Goal: Task Accomplishment & Management: Complete application form

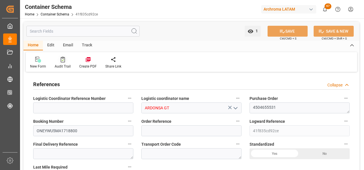
scroll to position [715, 0]
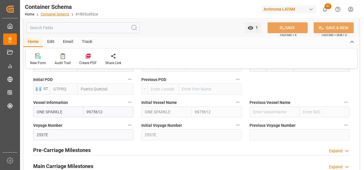
click at [51, 15] on link "Container Schema" at bounding box center [55, 14] width 29 height 4
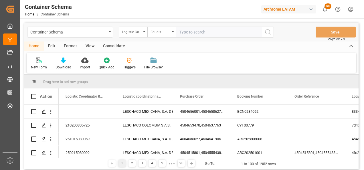
click at [141, 26] on div "Container Schema Logistic Coordinator Reference Number Equals Save Ctrl/CMD + S" at bounding box center [191, 32] width 334 height 19
click at [140, 30] on div "Logistic Coordinator Reference Number" at bounding box center [131, 31] width 19 height 7
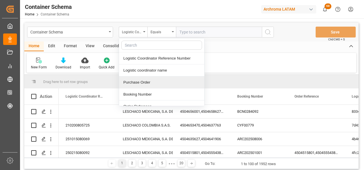
click at [146, 81] on div "Purchase Order" at bounding box center [161, 82] width 85 height 12
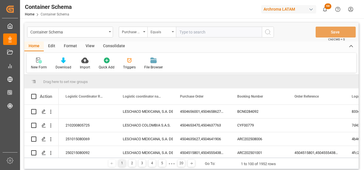
click at [170, 29] on div "Equals" at bounding box center [161, 32] width 29 height 11
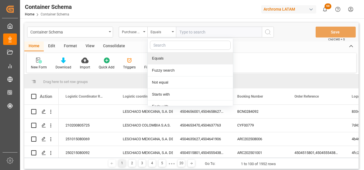
click at [167, 70] on div "Fuzzy search" at bounding box center [190, 70] width 85 height 12
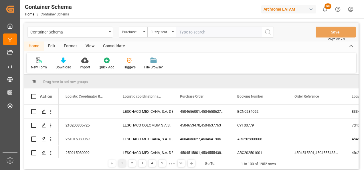
click at [192, 34] on input "text" at bounding box center [219, 32] width 86 height 11
paste input "4504651949"
type input "4504651949"
click at [267, 35] on button "search button" at bounding box center [268, 32] width 12 height 11
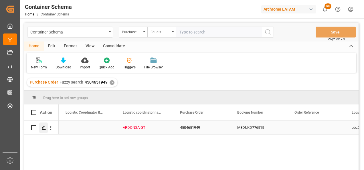
click at [45, 129] on icon "Press SPACE to select this row." at bounding box center [43, 127] width 5 height 5
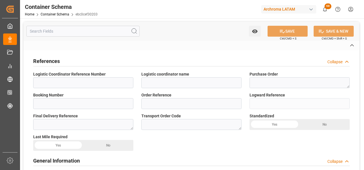
type input "ARDONSA GT"
type textarea "4504651949"
type input "MEDUKD776515"
type input "ebc0cef30203"
type input "Priority"
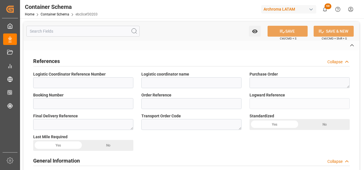
type input "[PERSON_NAME]"
type input "ARCHROMA SINGAPORE, PTE. LTD."
type input "Document Sent"
type textarea "Documents Sent"
type input "PUERTO QUETZAL"
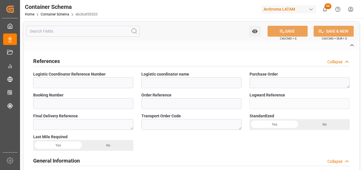
type textarea "PUERTO QUETZAL"
type input "TEXTIL"
type textarea "PIEZAS"
type input "24 PIEZAS"
type textarea "24 PIEZAS"
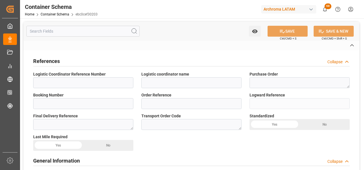
type input "ARCHROMA PAPER GMBH Y COMPAÑIA, SOC."
type textarea "KM 16.5, Carretera a [GEOGRAPHIC_DATA] , [PERSON_NAME] Fraijanes, [GEOGRAPHIC_D…"
type input "MASTER"
type input "CIF"
type input "Truck"
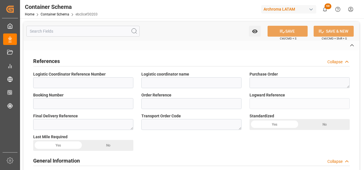
type input "Sea Ship"
type input "Truck"
type input "FCL"
type input "MSMU6857194"
type input "MSCU"
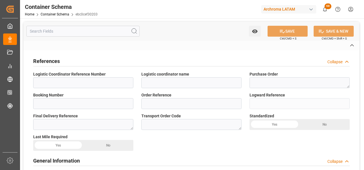
type input "Jawaharlal Nehru (Nhava Sheva)"
type input "Puerto Quetzal"
type input "MSC NADIA IV"
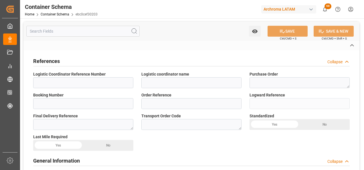
type input "IU538A"
type textarea "pod"
type textarea "Yes"
type textarea "Container is already in Final Delivery Phase."
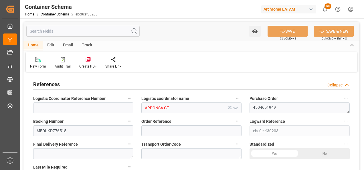
type input "0"
type input "1"
type input "24"
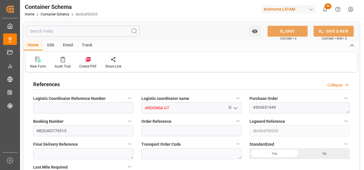
type input "24000"
type input "25368"
type input "MSC"
type input "Mediterranean Shipping Company"
type input "INNSA"
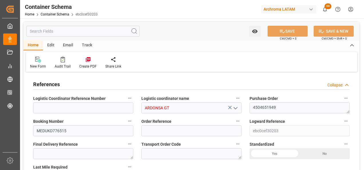
type input "GTPRQ"
type input "9321897"
type input "0"
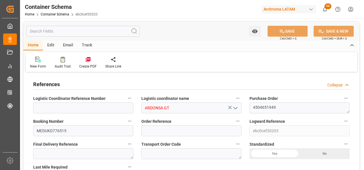
type input "0"
type input "23.09.2025 10:30"
type input "23.09.2025"
type input "19.11.2025"
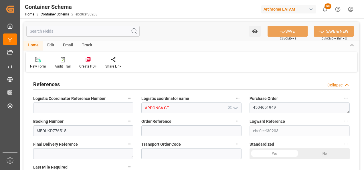
type input "23.09.2025"
type input "[DATE]"
type input "25.09.2025 09:57"
type input "23.09.2025 15:19"
type input "[DATE]"
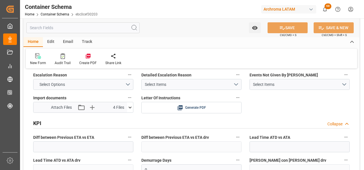
scroll to position [944, 0]
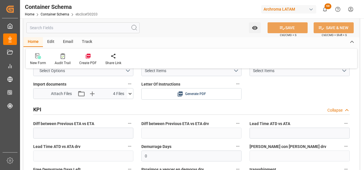
click at [129, 94] on icon at bounding box center [130, 94] width 6 height 6
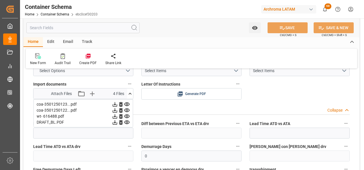
click at [136, 116] on div "KPI Collapse" at bounding box center [191, 110] width 324 height 16
click at [138, 111] on div "KPI Collapse" at bounding box center [191, 109] width 316 height 11
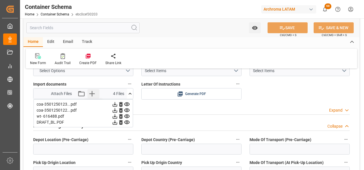
click at [90, 94] on icon "button" at bounding box center [91, 93] width 5 height 5
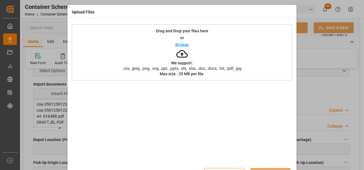
click at [198, 61] on div "Drag and Drop your files here or Browse We support: .csv, .jpeg, .png, .svg, .p…" at bounding box center [182, 52] width 220 height 56
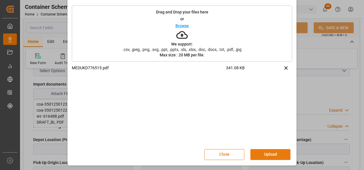
click at [269, 152] on button "Upload" at bounding box center [270, 154] width 40 height 11
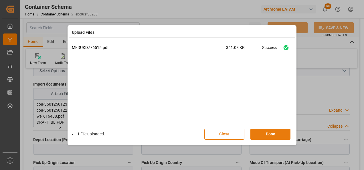
click at [279, 135] on button "Done" at bounding box center [270, 134] width 40 height 11
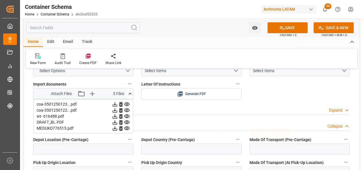
click at [297, 28] on div "Upload Files 1 File uploaded. Close Done" at bounding box center [182, 85] width 364 height 170
click at [297, 28] on button "SAVE" at bounding box center [287, 27] width 40 height 11
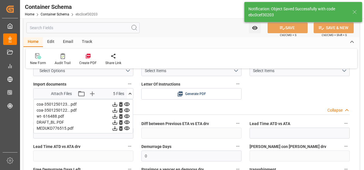
type input "25.09.2025 15:59"
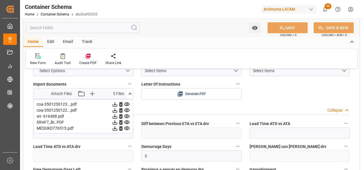
click at [130, 96] on icon at bounding box center [130, 94] width 6 height 6
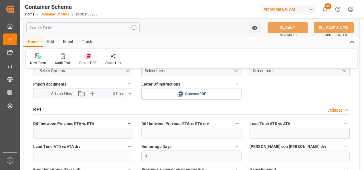
click at [61, 13] on link "Container Schema" at bounding box center [55, 14] width 29 height 4
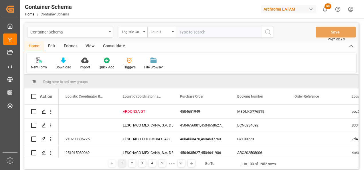
click at [109, 28] on div "Container Schema" at bounding box center [70, 32] width 86 height 11
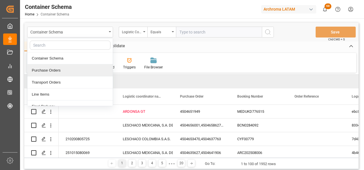
click at [70, 73] on div "Purchase Orders" at bounding box center [69, 70] width 85 height 12
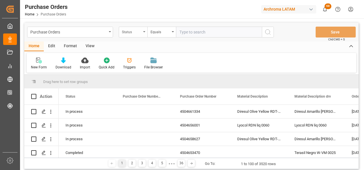
click at [143, 35] on div "Status" at bounding box center [133, 32] width 29 height 11
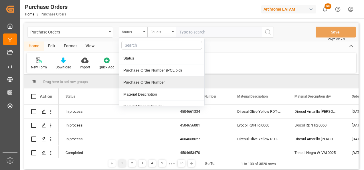
click at [145, 78] on div "Purchase Order Number" at bounding box center [161, 82] width 85 height 12
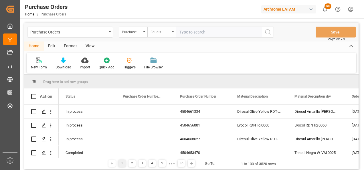
click at [162, 36] on div "Equals" at bounding box center [161, 32] width 29 height 11
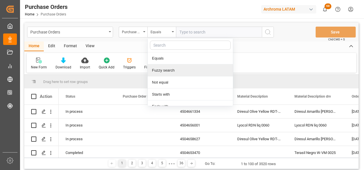
click at [169, 68] on div "Fuzzy search" at bounding box center [190, 70] width 85 height 12
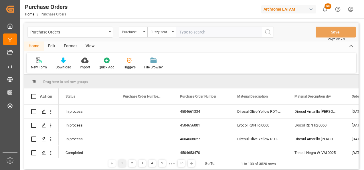
click at [196, 34] on input "text" at bounding box center [219, 32] width 86 height 11
paste input "4504662818"
type input "4504662818"
click at [267, 33] on icon "search button" at bounding box center [267, 32] width 7 height 7
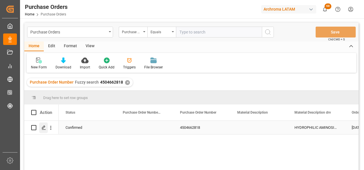
click at [44, 128] on icon "Press SPACE to select this row." at bounding box center [43, 127] width 5 height 5
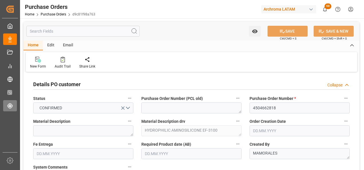
type input "04.09.2025"
type input "05.12.2025"
type input "20.09.2025"
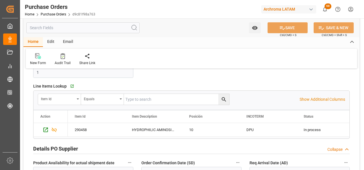
scroll to position [200, 0]
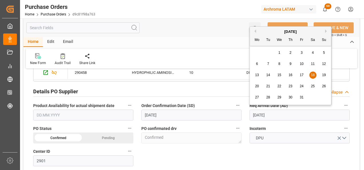
click at [273, 112] on input "18.10.2025" at bounding box center [299, 115] width 100 height 11
click at [291, 75] on span "16" at bounding box center [290, 75] width 4 height 4
type input "16.10.2025"
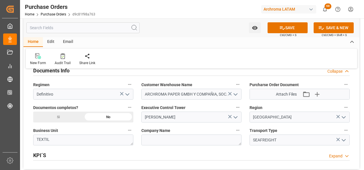
scroll to position [429, 0]
click at [291, 26] on button "SAVE" at bounding box center [287, 27] width 40 height 11
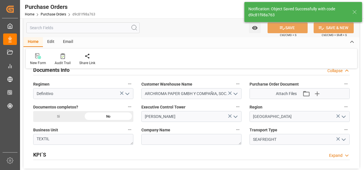
click at [70, 41] on div "Email" at bounding box center [68, 42] width 19 height 10
click at [44, 56] on div at bounding box center [38, 56] width 17 height 6
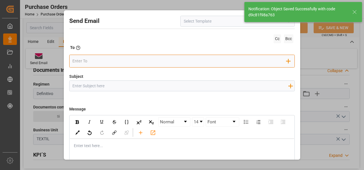
click at [185, 57] on input "email" at bounding box center [179, 61] width 214 height 9
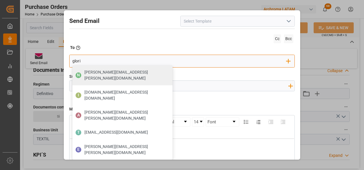
type input "gloria"
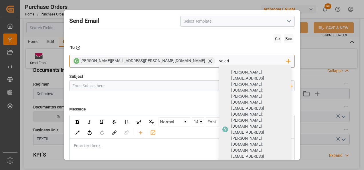
type input "valeria"
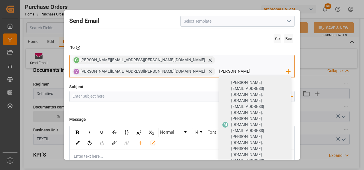
type input "johana"
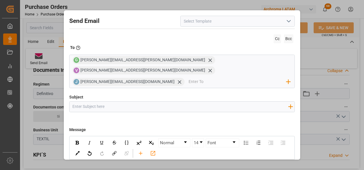
click at [82, 102] on input "Subject" at bounding box center [180, 107] width 222 height 10
paste input "GT || ZARPE || PO XXX || Contenedor XXXX || Bodega XXX|| SEA XXX"
drag, startPoint x: 148, startPoint y: 96, endPoint x: 113, endPoint y: 96, distance: 34.6
click at [113, 102] on input "GT || ZARPE || PO XXX || Contenedor XXXX || Bodega XXX|| SEA XXX" at bounding box center [180, 107] width 222 height 10
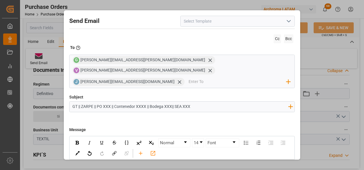
drag, startPoint x: 112, startPoint y: 97, endPoint x: 147, endPoint y: 96, distance: 34.9
click at [147, 102] on input "GT || ZARPE || PO XXX || Contenedor XXXX || Bodega XXX|| SEA XXX" at bounding box center [180, 107] width 222 height 10
click at [106, 102] on input "GT || ZARPE || PO XXX || Bodega XXX|| SEA XXX" at bounding box center [180, 107] width 222 height 10
paste input "4504662818"
click at [151, 102] on input "GT || ZARPE || PO 4504662818 || Bodega XXX|| SEA XXX" at bounding box center [180, 107] width 222 height 10
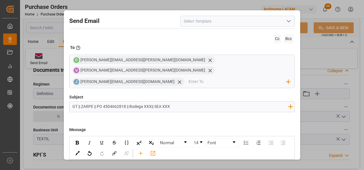
click at [150, 102] on input "GT || ZARPE || PO 4504662818 || Bodega XXX|| SEA XXX" at bounding box center [180, 107] width 222 height 10
click at [172, 102] on input "GT || ZARPE || PO 4504662818 || Bodega 2901 || SEA XXX" at bounding box center [180, 107] width 222 height 10
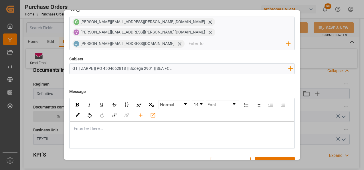
scroll to position [41, 0]
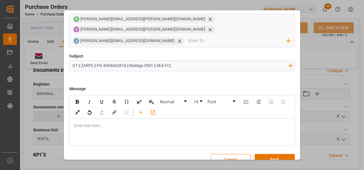
click at [117, 108] on div "Normal 14 Font" at bounding box center [182, 107] width 224 height 23
type input "GT || ZARPE || PO 4504662818 || Bodega 2901 || SEA FCL"
click at [103, 123] on div "rdw-editor" at bounding box center [182, 126] width 216 height 6
click at [95, 123] on div "rdw-editor" at bounding box center [182, 126] width 216 height 6
click at [90, 123] on div "rdw-editor" at bounding box center [182, 126] width 216 height 6
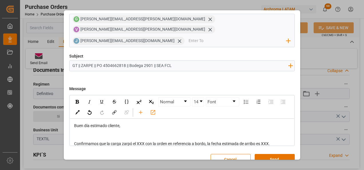
click at [98, 135] on div "rdw-editor" at bounding box center [182, 138] width 216 height 6
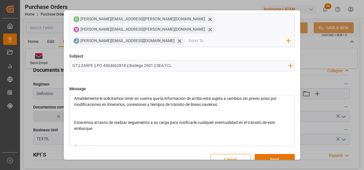
scroll to position [29, 0]
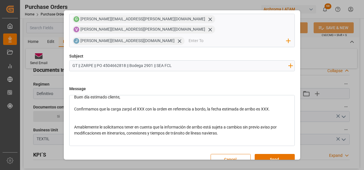
click at [86, 118] on div "rdw-editor" at bounding box center [182, 121] width 216 height 6
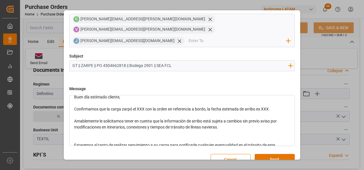
click at [84, 130] on div "rdw-editor" at bounding box center [182, 133] width 216 height 6
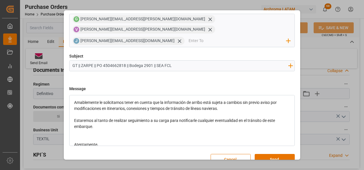
scroll to position [57, 0]
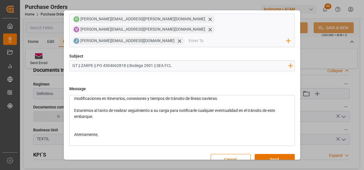
click at [81, 126] on div "rdw-editor" at bounding box center [182, 129] width 216 height 6
click at [81, 138] on div "rdw-editor" at bounding box center [182, 141] width 216 height 6
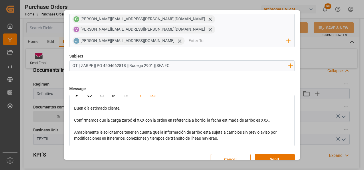
scroll to position [0, 0]
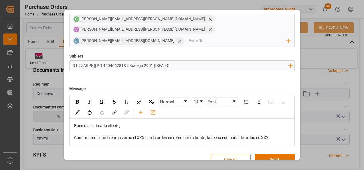
click at [141, 135] on span "Confirmamos que la carga zarpó el XXX con la orden en referencia a bordo, la fe…" at bounding box center [172, 137] width 196 height 5
click at [270, 135] on span "Confirmamos que la carga zarpó el 20/09 con la orden en referencia a bordo, la …" at bounding box center [173, 137] width 199 height 5
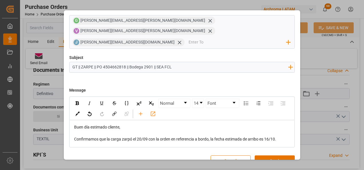
scroll to position [41, 0]
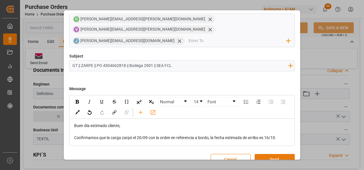
click at [272, 154] on button "Send" at bounding box center [275, 159] width 40 height 11
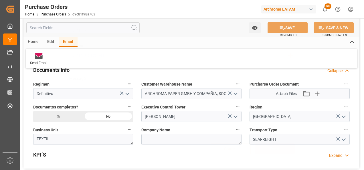
scroll to position [31, 0]
click at [56, 14] on link "Purchase Orders" at bounding box center [53, 14] width 25 height 4
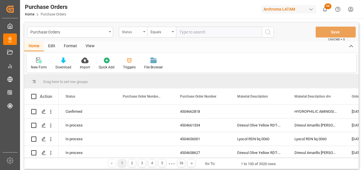
drag, startPoint x: 125, startPoint y: 29, endPoint x: 127, endPoint y: 36, distance: 7.0
click at [125, 29] on div "Status" at bounding box center [131, 31] width 19 height 7
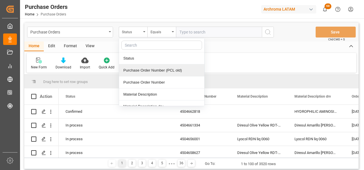
click at [139, 80] on div "Purchase Order Number" at bounding box center [161, 82] width 85 height 12
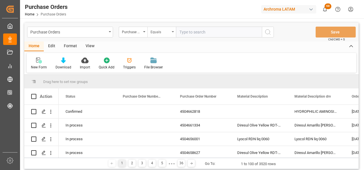
click at [162, 34] on div "Equals" at bounding box center [159, 31] width 19 height 7
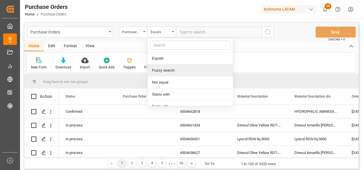
click at [164, 69] on div "Fuzzy search" at bounding box center [190, 70] width 85 height 12
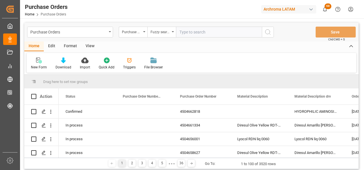
paste input "4504662312"
type input "4504662312"
click at [265, 33] on icon "search button" at bounding box center [267, 32] width 7 height 7
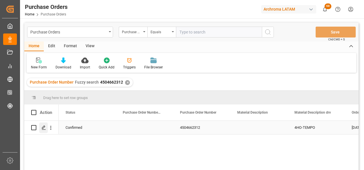
click at [46, 126] on div "Press SPACE to select this row." at bounding box center [43, 127] width 9 height 11
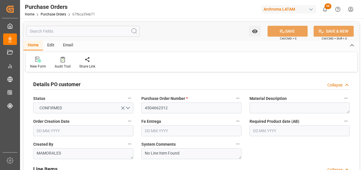
type input "03.09.2025"
type input "05.12.2025"
type input "22.09.2025"
type input "19.10.2025"
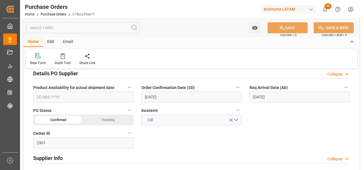
scroll to position [200, 0]
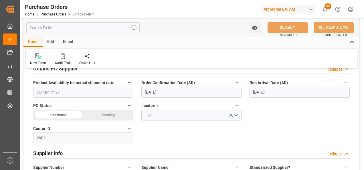
click at [150, 92] on input "22.09.2025" at bounding box center [191, 92] width 100 height 11
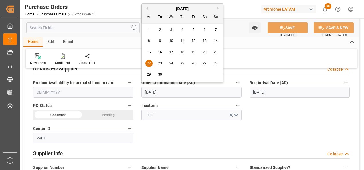
click at [161, 62] on span "23" at bounding box center [160, 63] width 4 height 4
type input "23.09.2025"
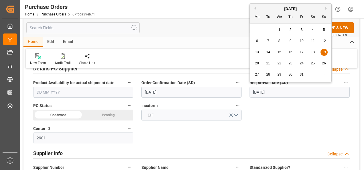
click at [263, 92] on input "19.10.2025" at bounding box center [299, 92] width 100 height 11
click at [311, 62] on span "25" at bounding box center [313, 63] width 4 height 4
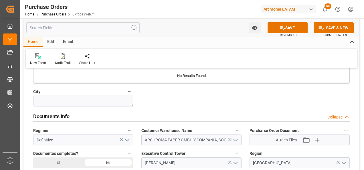
scroll to position [400, 0]
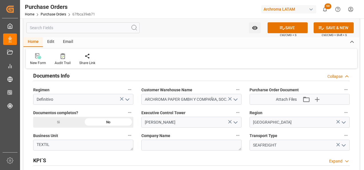
click at [48, 125] on div "Si" at bounding box center [58, 122] width 50 height 11
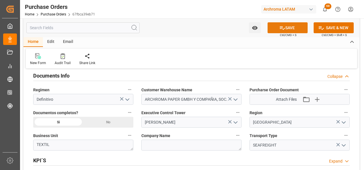
click at [288, 28] on button "SAVE" at bounding box center [287, 27] width 40 height 11
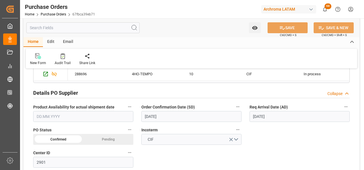
scroll to position [172, 0]
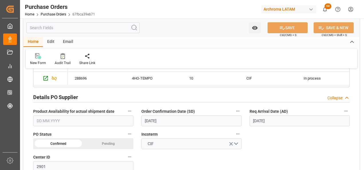
click at [267, 120] on input "25.10.2025" at bounding box center [299, 120] width 100 height 11
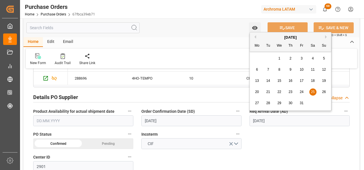
click at [267, 92] on span "21" at bounding box center [268, 92] width 4 height 4
type input "[DATE]"
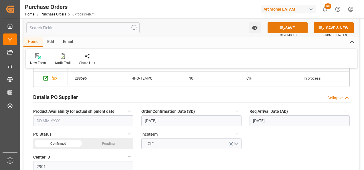
click at [281, 28] on icon at bounding box center [282, 28] width 6 height 6
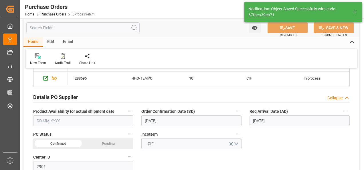
click at [69, 42] on div "Email" at bounding box center [68, 42] width 19 height 10
click at [43, 57] on div at bounding box center [38, 56] width 17 height 6
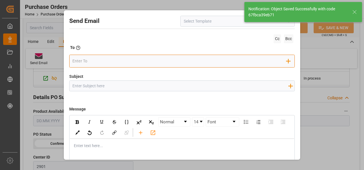
click at [145, 62] on input "email" at bounding box center [179, 61] width 214 height 9
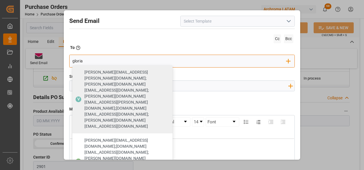
type input "gloria"
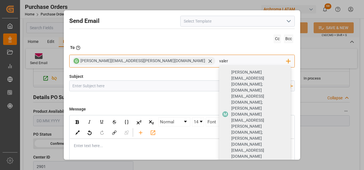
type input "valer"
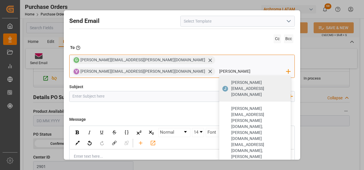
type input "[PERSON_NAME][EMAIL_ADDRESS][DOMAIN_NAME]"
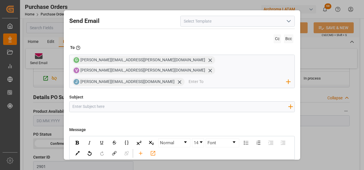
click at [152, 102] on input "Subject" at bounding box center [180, 107] width 222 height 10
click at [97, 102] on input "Subject" at bounding box center [180, 107] width 222 height 10
paste input "GT || ZARPE || PO XXX || Contenedor XXXX || Bodega XXX|| SEA XXX"
click at [108, 102] on input "GT || ZARPE || PO XXX || Contenedor XXXX || Bodega XXX|| SEA XXX" at bounding box center [180, 107] width 222 height 10
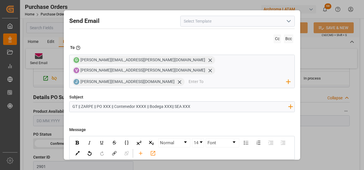
paste input "4504662312"
click at [158, 102] on input "GT || ZARPE || PO 4504662312 || Contenedor XXXX || Bodega XXX|| SEA XXX" at bounding box center [180, 107] width 222 height 10
paste input "HLBU 6032442"
click at [165, 102] on input "GT || ZARPE || PO 4504662312 || Contenedor HLBU 6032442|| Bodega XXX|| SEA XXX" at bounding box center [180, 107] width 222 height 10
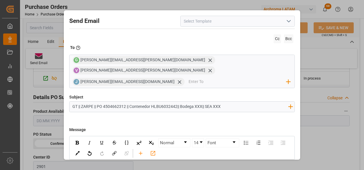
click at [178, 102] on input "GT || ZARPE || PO 4504662312 || Contenedor HLBU6032442|| Bodega XXX|| SEA XXX" at bounding box center [180, 107] width 222 height 10
click at [199, 102] on input "GT || ZARPE || PO 4504662312 || Contenedor HLBU6032442 || Bodega XXX|| SEA XXX" at bounding box center [180, 107] width 222 height 10
click at [221, 102] on input "GT || ZARPE || PO 4504662312 || Contenedor HLBU6032442 || Bodega 2901 || SEA XXX" at bounding box center [180, 107] width 222 height 10
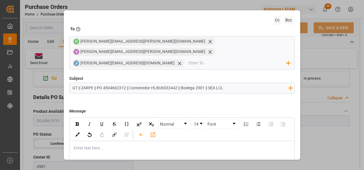
scroll to position [29, 0]
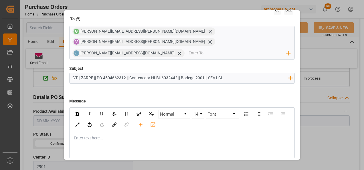
type input "GT || ZARPE || PO 4504662312 || Contenedor HLBU6032442 || Bodega 2901 || SEA LCL"
click at [99, 133] on div "Enter text here..." at bounding box center [182, 138] width 224 height 14
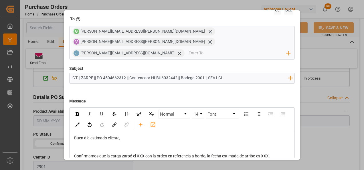
click at [97, 147] on div "rdw-editor" at bounding box center [182, 150] width 216 height 6
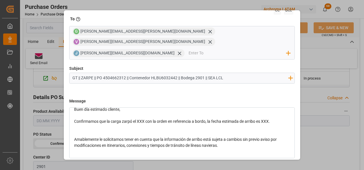
click at [94, 130] on div "rdw-editor" at bounding box center [182, 133] width 216 height 6
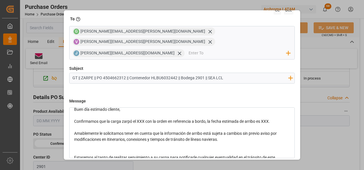
click at [94, 148] on div "rdw-editor" at bounding box center [182, 151] width 216 height 6
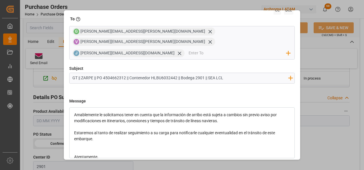
scroll to position [57, 0]
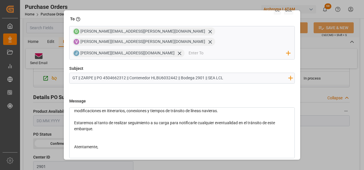
click at [91, 138] on div "rdw-editor" at bounding box center [182, 141] width 216 height 6
click at [94, 150] on div "rdw-editor" at bounding box center [182, 153] width 216 height 6
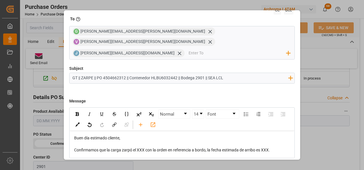
click at [143, 148] on span "Confirmamos que la carga zarpó el XXX con la orden en referencia a bordo, la fe…" at bounding box center [172, 150] width 196 height 5
click at [268, 148] on span "Confirmamos que la carga zarpó el 23/09 con la orden en referencia a bordo, la …" at bounding box center [173, 150] width 199 height 5
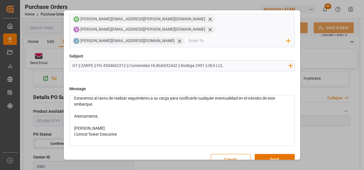
scroll to position [71, 0]
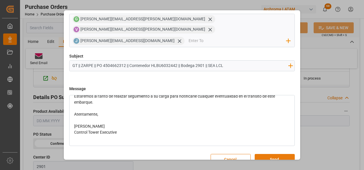
click at [279, 154] on button "Send" at bounding box center [275, 159] width 40 height 11
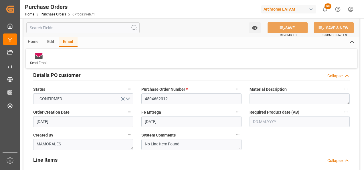
scroll to position [0, 0]
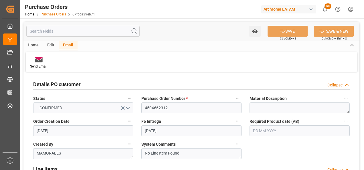
click at [57, 15] on link "Purchase Orders" at bounding box center [53, 14] width 25 height 4
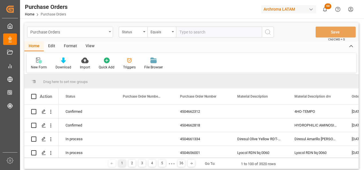
click at [109, 34] on div "Purchase Orders" at bounding box center [70, 32] width 86 height 11
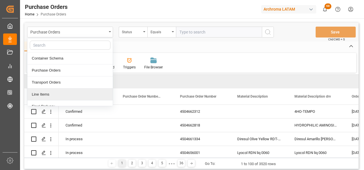
click at [75, 92] on div "Line Items" at bounding box center [69, 94] width 85 height 12
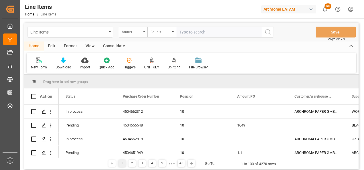
click at [136, 34] on div "Status" at bounding box center [131, 31] width 19 height 7
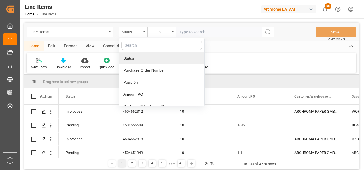
click at [138, 71] on div "Purchase Order Number" at bounding box center [161, 70] width 85 height 12
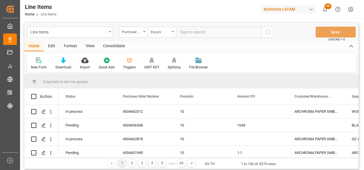
click at [162, 34] on div "Equals" at bounding box center [159, 31] width 19 height 7
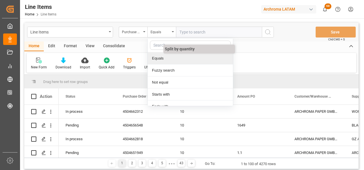
click at [162, 69] on div "Fuzzy search" at bounding box center [190, 70] width 85 height 12
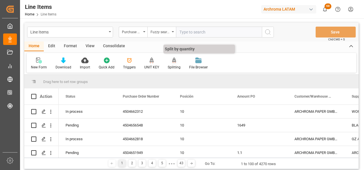
paste input "4504662312"
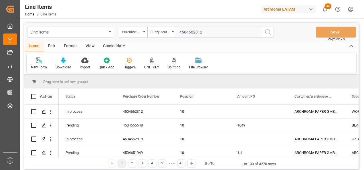
type input "4504662312"
click at [265, 33] on icon "search button" at bounding box center [267, 32] width 7 height 7
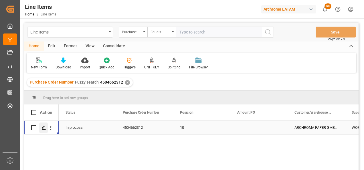
click at [46, 127] on div "Press SPACE to select this row." at bounding box center [43, 127] width 9 height 11
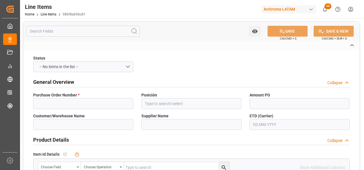
type input "4504662312"
type input "10"
type input "ARCHROMA PAPER GMBH Y COMPAÑIA, SOC."
type input "WOR-BIZ INDUSTRIAL PRODUCT CO.,"
type input "288696"
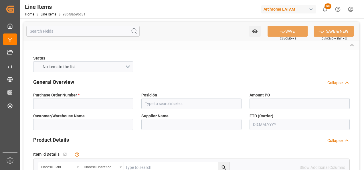
type textarea "4HO-TEMPO"
type input "KGM"
type input "KG"
type textarea "KG"
type input "SEAFREIGHT"
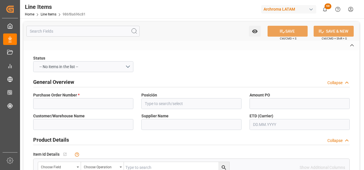
type textarea "PUERTO QUETZAL"
type input "2901"
type textarea "TEXTIL"
type input "CIF"
type textarea "Definitivo"
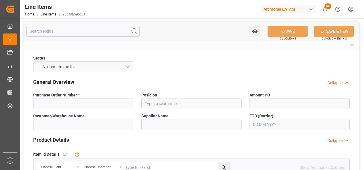
type input "Shipment Details Pending"
type input "986f8a696c81"
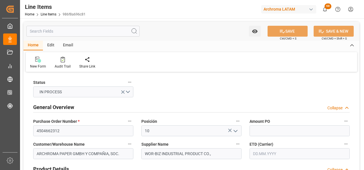
type input "800"
type input "25.09.2025 16:23"
type input "09.09.2025 17:27"
type input "03.09.2025"
type input "23.09.2025"
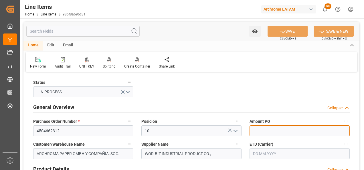
click at [253, 130] on input "text" at bounding box center [299, 130] width 100 height 11
click at [253, 132] on input "text" at bounding box center [299, 130] width 100 height 11
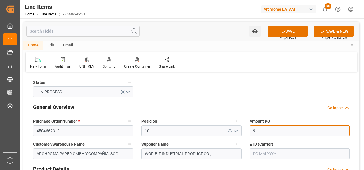
type input "9"
click at [261, 152] on input "text" at bounding box center [299, 153] width 100 height 11
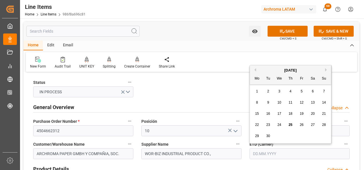
click at [267, 124] on span "23" at bounding box center [268, 125] width 4 height 4
type input "23.09.2025"
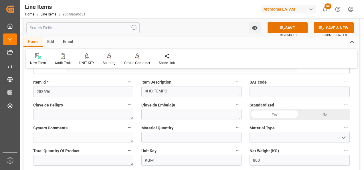
scroll to position [172, 0]
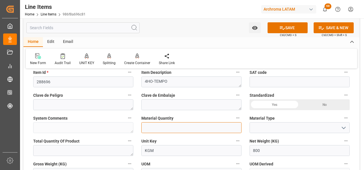
click at [186, 125] on input "text" at bounding box center [191, 127] width 100 height 11
type input "2"
click at [339, 127] on button "open menu" at bounding box center [343, 127] width 9 height 9
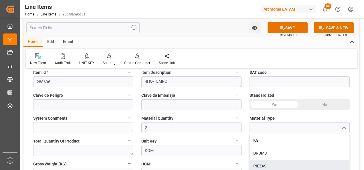
scroll to position [29, 0]
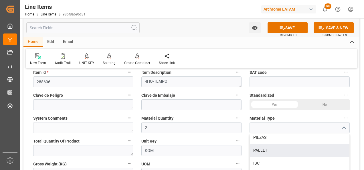
click at [288, 151] on div "PALLET" at bounding box center [300, 150] width 100 height 13
type input "PALLET"
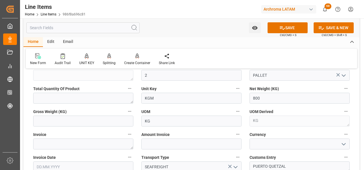
scroll to position [229, 0]
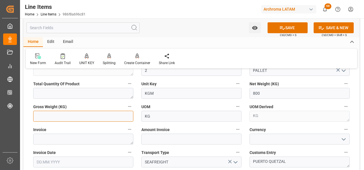
click at [84, 118] on input "text" at bounding box center [83, 116] width 100 height 11
type input "848"
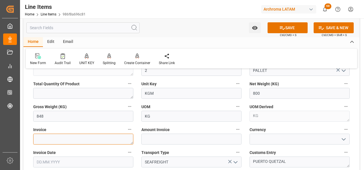
click at [39, 139] on textarea at bounding box center [83, 139] width 100 height 11
type textarea "a"
type textarea "AHWB25-1125C"
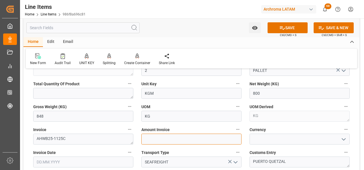
click at [211, 137] on input "text" at bounding box center [191, 139] width 100 height 11
type input "7200"
click at [344, 141] on icon "open menu" at bounding box center [343, 139] width 7 height 7
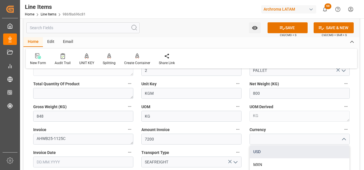
click at [329, 151] on div "USD" at bounding box center [300, 151] width 100 height 13
type input "USD"
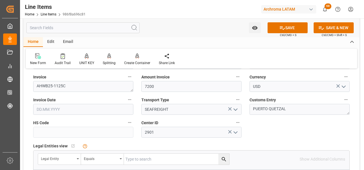
scroll to position [286, 0]
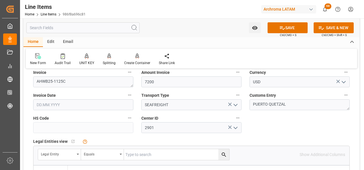
click at [57, 105] on input "text" at bounding box center [83, 104] width 100 height 11
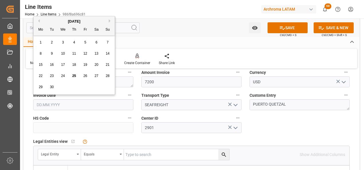
click at [37, 48] on div "1 2 3 4 5 6 7" at bounding box center [74, 42] width 78 height 11
click at [70, 54] on div "8 9 10 11 12 13 14" at bounding box center [74, 53] width 78 height 11
click at [74, 54] on span "11" at bounding box center [74, 53] width 4 height 4
type input "11.09.2025"
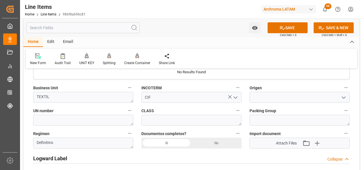
scroll to position [400, 0]
click at [172, 141] on div "Si" at bounding box center [166, 142] width 50 height 11
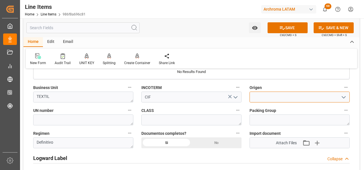
click at [305, 98] on input at bounding box center [299, 97] width 100 height 11
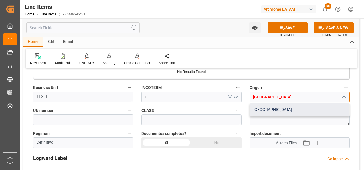
click at [281, 114] on div "CHINA" at bounding box center [300, 109] width 100 height 13
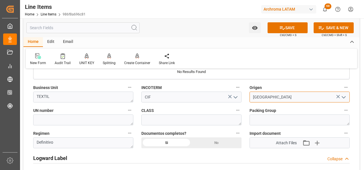
type input "CHINA"
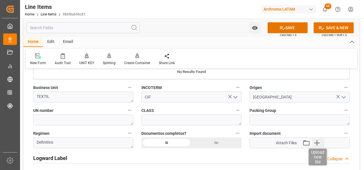
click at [315, 142] on icon "button" at bounding box center [316, 142] width 9 height 9
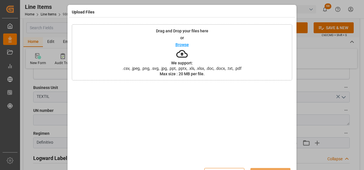
click at [211, 60] on div "Drag and Drop your files here or Browse We support: .csv, .jpeg, .png, .svg, .j…" at bounding box center [182, 52] width 220 height 56
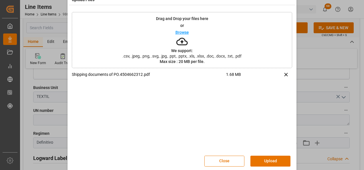
scroll to position [19, 0]
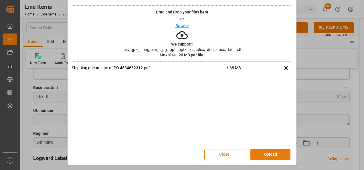
click at [277, 153] on button "Upload" at bounding box center [270, 154] width 40 height 11
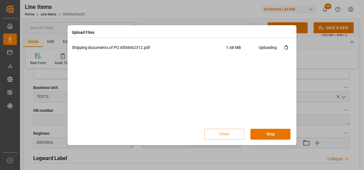
scroll to position [0, 0]
click at [277, 47] on PO\ "Retry" at bounding box center [279, 48] width 9 height 6
click at [271, 137] on button "Stop" at bounding box center [270, 134] width 40 height 11
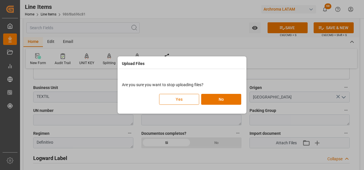
click at [190, 99] on button "Yes" at bounding box center [179, 99] width 40 height 11
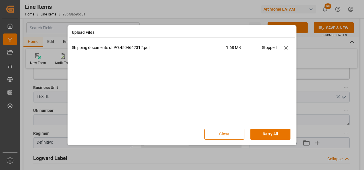
click at [238, 137] on button "Close" at bounding box center [224, 134] width 40 height 11
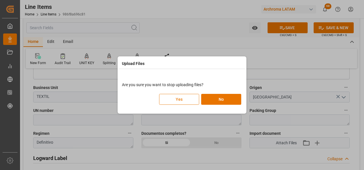
click at [184, 100] on button "Yes" at bounding box center [179, 99] width 40 height 11
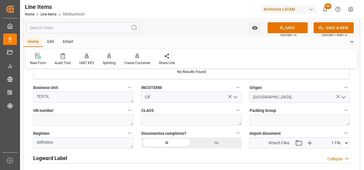
click at [349, 142] on div "Import document Attach Files Attach existing file Upload new file 1 File Shippi…" at bounding box center [299, 138] width 108 height 23
click at [346, 142] on icon at bounding box center [346, 143] width 6 height 6
click at [350, 136] on div "Import document Attach Files Attach existing file Upload new file 1 File Shippi…" at bounding box center [299, 138] width 108 height 23
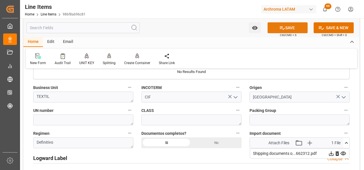
click at [289, 27] on button "SAVE" at bounding box center [287, 27] width 40 height 11
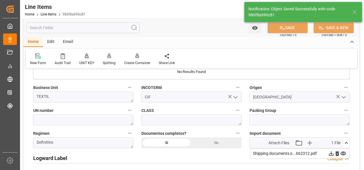
type textarea "2 PALLET"
type textarea "TEXTIL"
type input "25.09.2025 16:42"
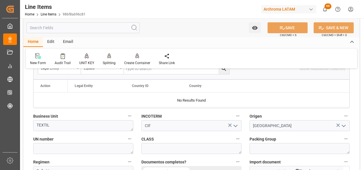
scroll to position [515, 0]
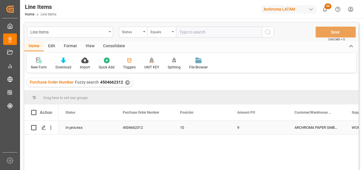
click at [33, 127] on input "Press Space to toggle row selection (unchecked)" at bounding box center [33, 127] width 5 height 5
checkbox input "true"
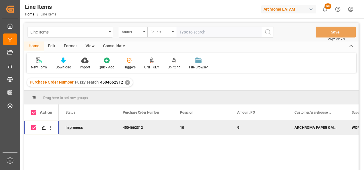
click at [106, 45] on div "Consolidate" at bounding box center [114, 46] width 31 height 10
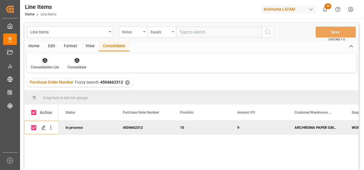
click at [48, 61] on div at bounding box center [45, 60] width 28 height 6
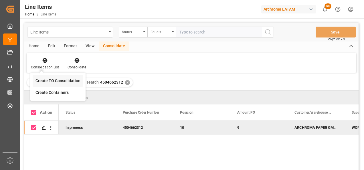
click at [53, 80] on div "Create TO Consolidation" at bounding box center [57, 81] width 45 height 6
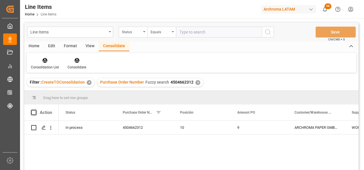
click at [34, 113] on span at bounding box center [33, 112] width 5 height 5
click at [35, 110] on input "checkbox" at bounding box center [35, 110] width 0 height 0
checkbox input "true"
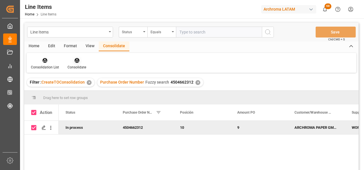
click at [74, 64] on div "Consolidate" at bounding box center [76, 63] width 27 height 13
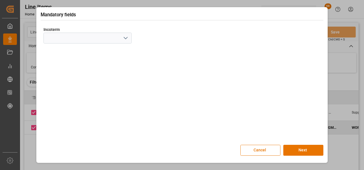
click at [124, 38] on polyline "open menu" at bounding box center [125, 38] width 3 height 2
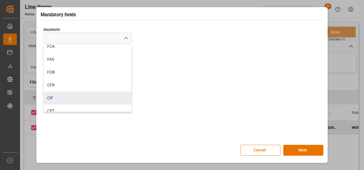
click at [64, 96] on div "CIF" at bounding box center [88, 98] width 88 height 13
type input "CIF"
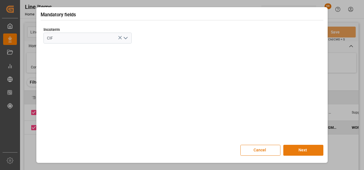
click at [298, 151] on button "Next" at bounding box center [303, 150] width 40 height 11
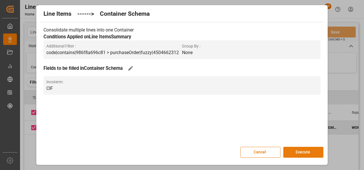
click at [299, 150] on button "Execute" at bounding box center [303, 152] width 40 height 11
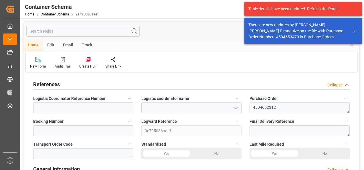
type input "0"
type input "1"
type input "2"
type input "800"
type input "848"
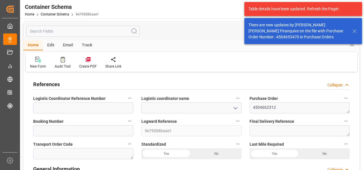
type input "0"
type input "[DATE]"
type input "[DATE] 16:43"
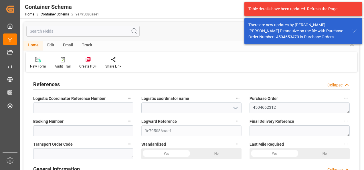
type input "[DATE]"
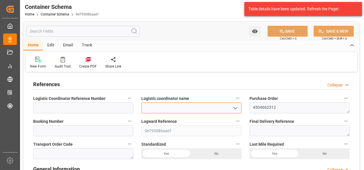
click at [229, 107] on input at bounding box center [191, 107] width 100 height 11
click at [234, 109] on icon "open menu" at bounding box center [235, 108] width 7 height 7
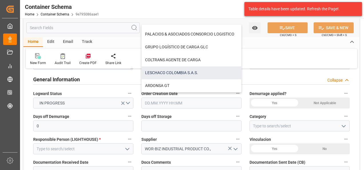
scroll to position [57, 0]
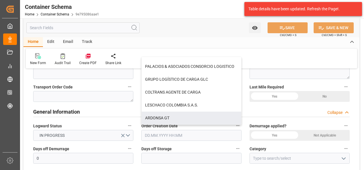
drag, startPoint x: 168, startPoint y: 118, endPoint x: 173, endPoint y: 117, distance: 4.9
click at [168, 118] on div "ARDONSA GT" at bounding box center [192, 118] width 100 height 13
type input "ARDONSA GT"
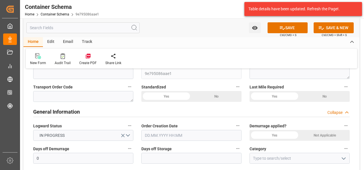
scroll to position [0, 0]
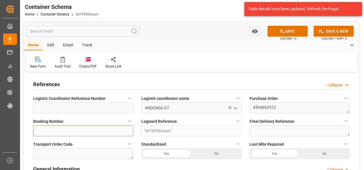
click at [86, 135] on input at bounding box center [83, 130] width 100 height 11
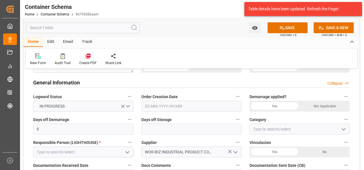
scroll to position [86, 0]
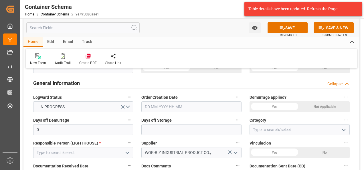
type input "GXDRN25090591"
click at [174, 107] on input "text" at bounding box center [191, 106] width 100 height 11
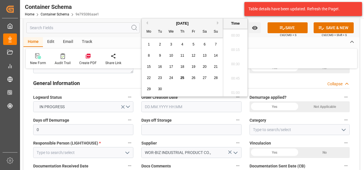
scroll to position [631, 0]
click at [143, 77] on div "22 23 24 25 26 27 28" at bounding box center [182, 77] width 78 height 11
click at [183, 78] on span "25" at bounding box center [182, 78] width 4 height 4
click at [240, 77] on li "11:45" at bounding box center [235, 76] width 24 height 14
type input "[DATE] 11:45"
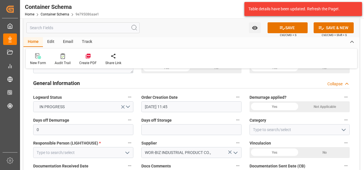
click at [340, 132] on icon "open menu" at bounding box center [343, 129] width 7 height 7
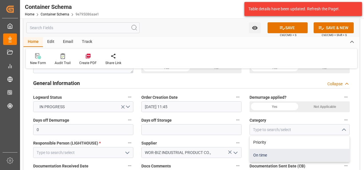
click at [283, 151] on div "On time" at bounding box center [300, 155] width 100 height 13
type input "On time"
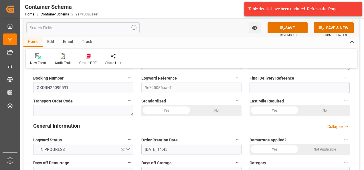
scroll to position [114, 0]
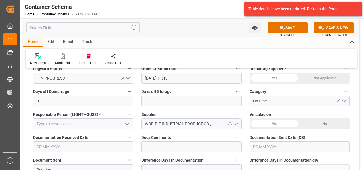
click at [124, 124] on icon "open menu" at bounding box center [127, 124] width 7 height 7
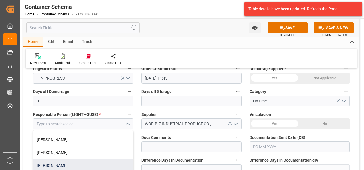
scroll to position [143, 0]
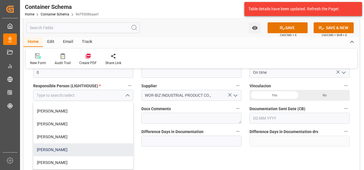
click at [82, 150] on div "[PERSON_NAME]" at bounding box center [83, 149] width 100 height 13
type input "[PERSON_NAME]"
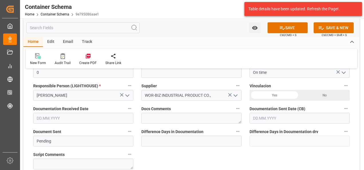
click at [77, 118] on input "text" at bounding box center [83, 118] width 100 height 11
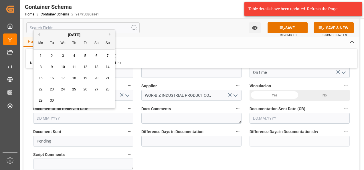
click at [34, 86] on div "[DATE] Mo Tu We Th Fr Sa Su 1 2 3 4 5 6 7 8 9 10 11 12 13 14 15 16 17 18 19 20 …" at bounding box center [73, 69] width 81 height 78
click at [72, 88] on div "25" at bounding box center [74, 89] width 7 height 7
type input "[DATE]"
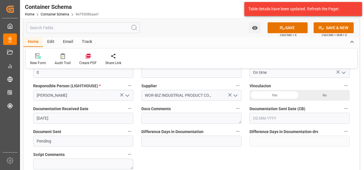
click at [255, 116] on input "text" at bounding box center [299, 118] width 100 height 11
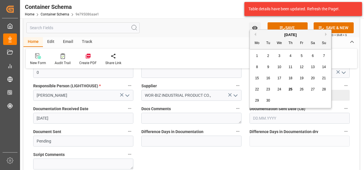
click at [251, 95] on div "22 23 24 25 26 27 28" at bounding box center [290, 89] width 78 height 11
click at [293, 88] on div "25" at bounding box center [290, 89] width 7 height 7
type input "[DATE]"
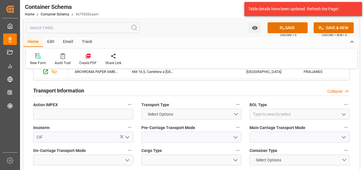
scroll to position [486, 0]
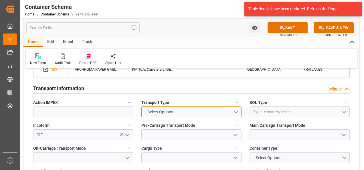
click at [238, 114] on button "Select Options" at bounding box center [191, 111] width 100 height 11
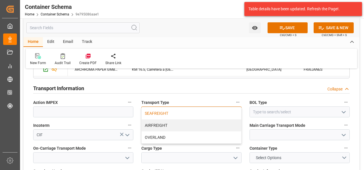
click at [186, 116] on div "SEAFREIGHT" at bounding box center [192, 113] width 100 height 12
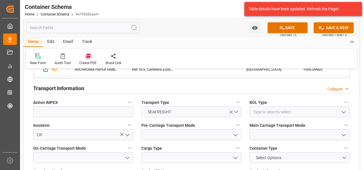
click at [343, 111] on icon "open menu" at bounding box center [343, 112] width 7 height 7
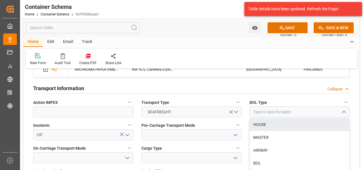
click at [280, 125] on div "HOUSE" at bounding box center [300, 124] width 100 height 13
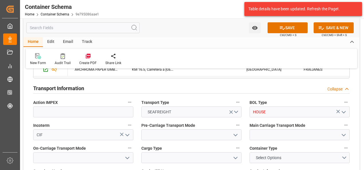
type input "HOUSE"
click at [243, 133] on div at bounding box center [191, 134] width 109 height 11
click at [234, 134] on polyline "open menu" at bounding box center [235, 135] width 3 height 2
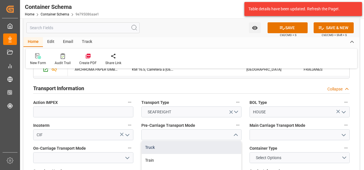
click at [224, 144] on div "Truck" at bounding box center [192, 147] width 100 height 13
type input "Truck"
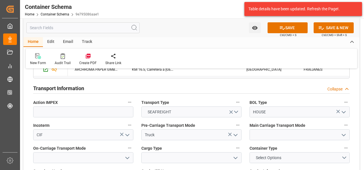
click at [343, 136] on icon "open menu" at bounding box center [343, 135] width 7 height 7
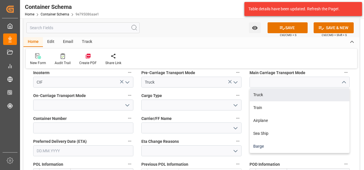
scroll to position [543, 0]
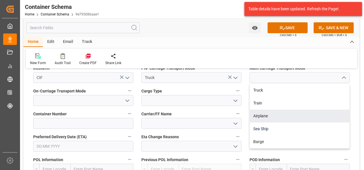
click at [288, 126] on div "Sea Ship" at bounding box center [300, 128] width 100 height 13
type input "Sea Ship"
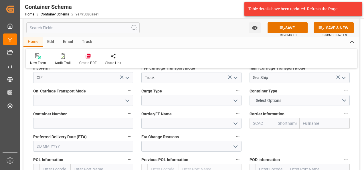
click at [127, 102] on icon "open menu" at bounding box center [127, 100] width 7 height 7
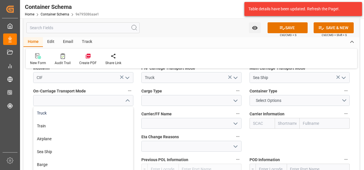
click at [122, 110] on div "Truck" at bounding box center [83, 113] width 100 height 13
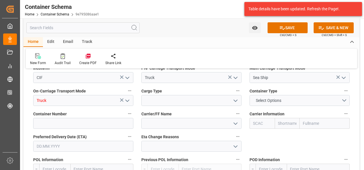
type input "Truck"
click at [232, 103] on icon "open menu" at bounding box center [235, 100] width 7 height 7
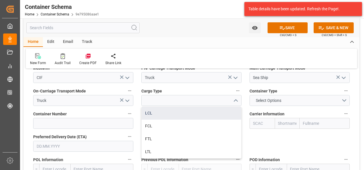
click at [185, 112] on div "LCL" at bounding box center [192, 113] width 100 height 13
type input "LCL"
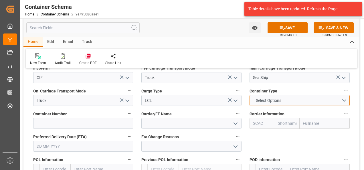
click at [345, 102] on button "Select Options" at bounding box center [299, 100] width 100 height 11
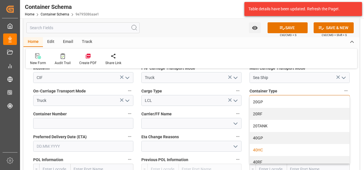
click at [271, 145] on div "40HC" at bounding box center [300, 150] width 100 height 12
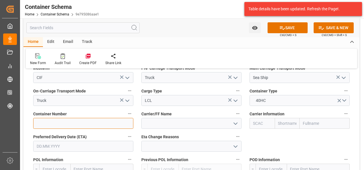
click at [81, 121] on input at bounding box center [83, 123] width 100 height 11
paste input "HLBU 6032442"
click at [49, 125] on input "HLBU 6032442" at bounding box center [83, 123] width 100 height 11
type input "HLBU6032442"
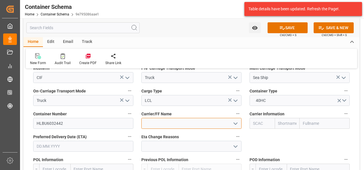
click at [207, 124] on input at bounding box center [191, 123] width 100 height 11
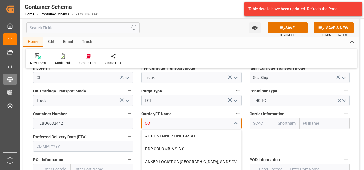
type input "C"
type input "I"
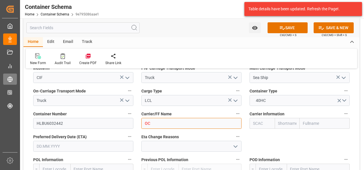
type input "O"
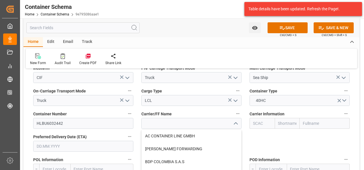
click at [324, 124] on input "text" at bounding box center [324, 123] width 50 height 11
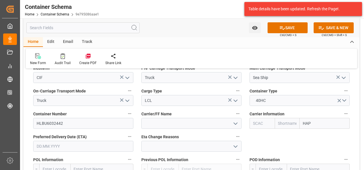
type input "HAPA"
click at [325, 134] on div "Hapag Lloyd Aktiengesellschaft" at bounding box center [324, 139] width 49 height 19
type input "HLCU"
type input "Hapag [PERSON_NAME]"
type input "Hapag Lloyd Aktiengesellschaft"
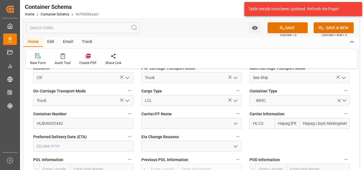
click at [80, 151] on input "text" at bounding box center [83, 146] width 100 height 11
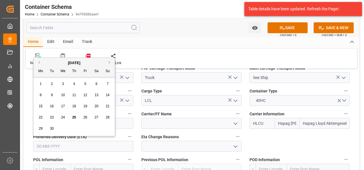
click at [109, 62] on button "Next Month" at bounding box center [110, 62] width 3 height 3
click at [52, 118] on span "21" at bounding box center [52, 117] width 4 height 4
type input "[DATE]"
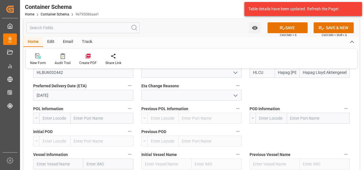
scroll to position [601, 0]
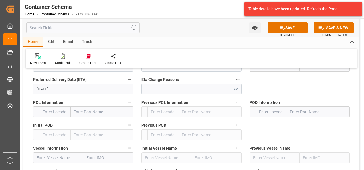
click at [94, 113] on input "text" at bounding box center [102, 111] width 63 height 11
click at [94, 113] on input "SHANGHG" at bounding box center [102, 111] width 63 height 11
type input "SHANGHA"
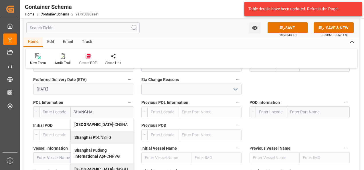
click at [96, 122] on div "[GEOGRAPHIC_DATA] - CNSHA" at bounding box center [102, 124] width 62 height 13
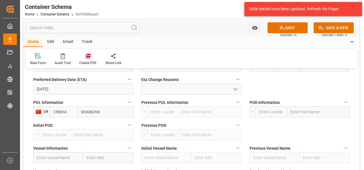
type input "CNSHA"
type input "[GEOGRAPHIC_DATA]"
click at [302, 114] on input "text" at bounding box center [318, 111] width 63 height 11
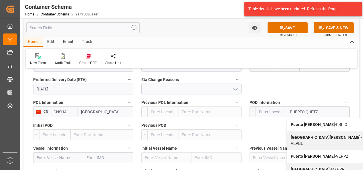
type input "PUERTO QUETZA"
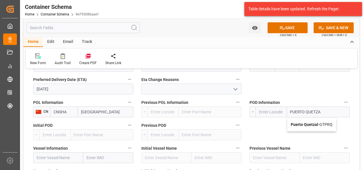
click at [307, 122] on b "Puerto Quetzal" at bounding box center [304, 124] width 27 height 5
type input "GTPRQ"
type input "Puerto Quetzal"
click at [61, 160] on input "text" at bounding box center [58, 157] width 50 height 11
paste input "ONE SPARKLE"
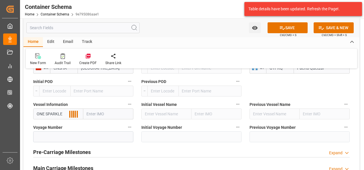
scroll to position [658, 0]
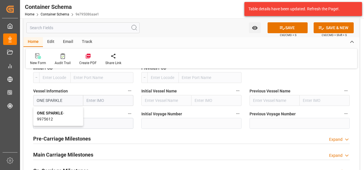
type input "ONE SPARKLE"
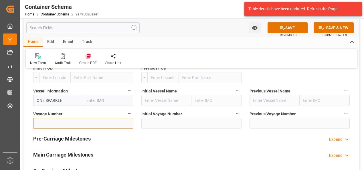
click at [96, 123] on input at bounding box center [83, 123] width 100 height 11
paste input "2537E"
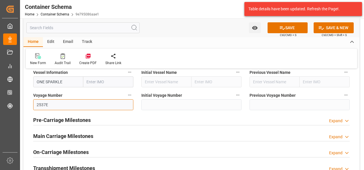
scroll to position [686, 0]
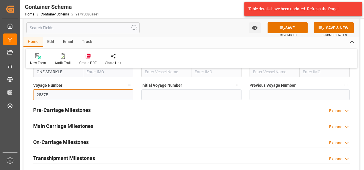
type input "2537E"
click at [82, 128] on h2 "Main Carriage Milestones" at bounding box center [63, 126] width 60 height 8
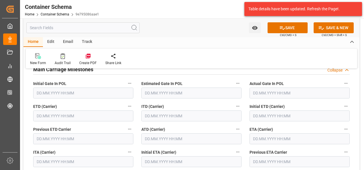
scroll to position [744, 0]
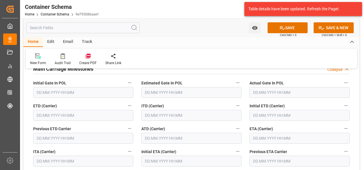
click at [59, 116] on input "text" at bounding box center [83, 115] width 100 height 11
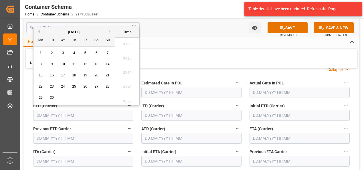
scroll to position [645, 0]
click at [50, 86] on span "23" at bounding box center [52, 86] width 4 height 4
click at [129, 75] on li "13:45" at bounding box center [127, 71] width 24 height 14
type input "[DATE] 13:45"
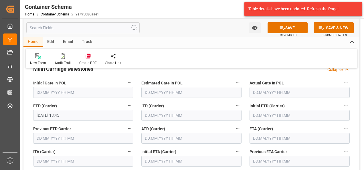
click at [257, 136] on input "text" at bounding box center [299, 138] width 100 height 11
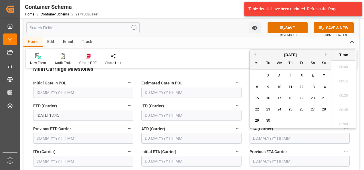
scroll to position [645, 0]
click at [324, 54] on div "[DATE]" at bounding box center [290, 55] width 81 height 6
click at [327, 53] on button "Next Month" at bounding box center [326, 54] width 3 height 3
click at [268, 109] on span "21" at bounding box center [268, 109] width 4 height 4
click at [341, 110] on li "12:00" at bounding box center [343, 108] width 24 height 14
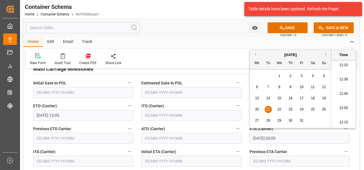
type input "[DATE] 12:00"
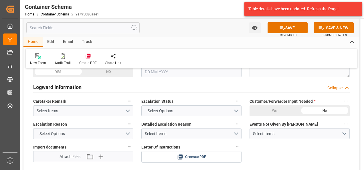
scroll to position [1001, 0]
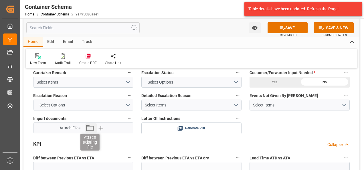
click at [89, 128] on icon "button" at bounding box center [89, 127] width 9 height 9
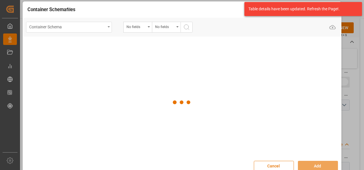
click at [85, 28] on div "Container Schema" at bounding box center [67, 26] width 76 height 7
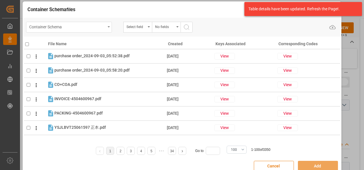
click at [100, 28] on div "Container Schema" at bounding box center [67, 26] width 76 height 7
click at [88, 26] on div "Container Schema" at bounding box center [67, 26] width 76 height 7
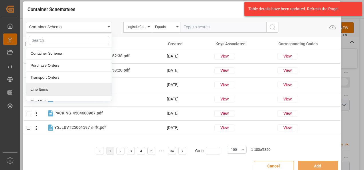
click at [45, 91] on div "Line Items" at bounding box center [68, 90] width 85 height 12
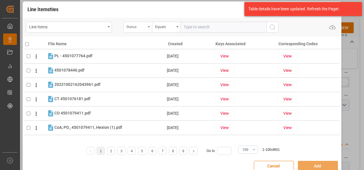
click at [139, 28] on div "Status" at bounding box center [135, 26] width 19 height 7
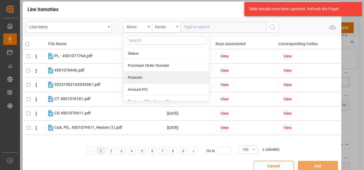
click at [146, 72] on div "Posición" at bounding box center [166, 77] width 85 height 12
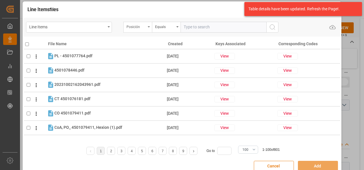
click at [143, 27] on div "Posición" at bounding box center [135, 26] width 19 height 7
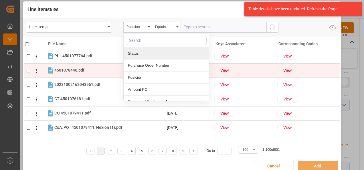
click at [150, 65] on div "Purchase Order Number" at bounding box center [166, 65] width 85 height 12
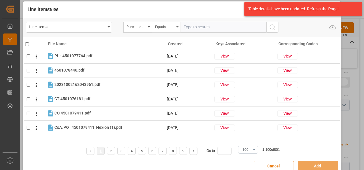
click at [168, 26] on div "Equals" at bounding box center [164, 26] width 19 height 7
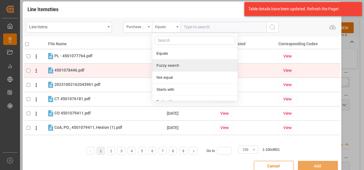
click at [173, 65] on div "Fuzzy search" at bounding box center [194, 65] width 85 height 12
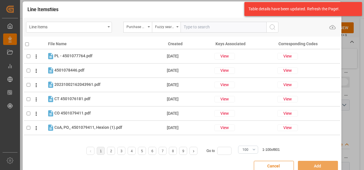
click at [194, 30] on input "text" at bounding box center [223, 27] width 86 height 11
paste input "4504662312"
type input "4504662312"
click at [270, 29] on icon "search button" at bounding box center [272, 27] width 7 height 7
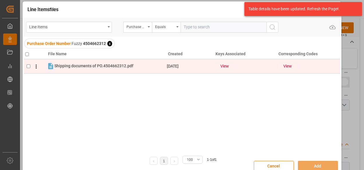
click at [27, 65] on input "checkbox" at bounding box center [29, 66] width 4 height 4
checkbox input "true"
click at [229, 67] on button "View" at bounding box center [224, 66] width 21 height 7
click at [222, 66] on span "+ 1 more" at bounding box center [221, 66] width 14 height 5
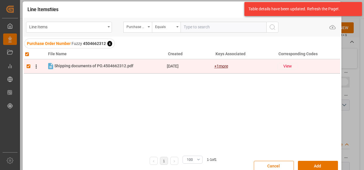
click at [220, 68] on span "+ 1 more" at bounding box center [221, 66] width 14 height 5
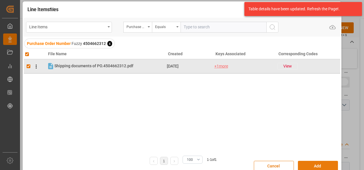
click at [318, 161] on button "Add" at bounding box center [318, 166] width 40 height 11
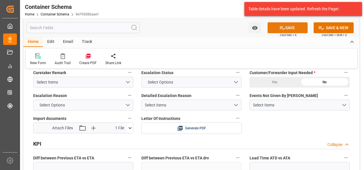
click at [286, 28] on button "SAVE" at bounding box center [287, 27] width 40 height 11
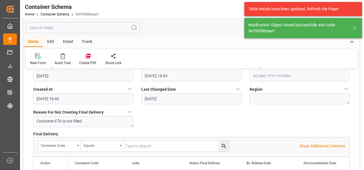
type input "Document Sent"
type input "GTPRQ"
type input "Puerto Quetzal"
type input "9975612"
type input "ONE SPARKLE"
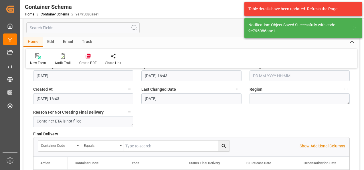
type input "9975612"
type input "2537E"
type textarea "pod"
type input "0"
type input "[DATE]"
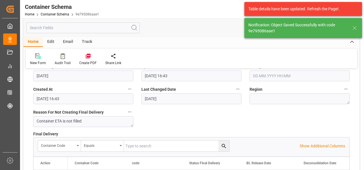
type input "[DATE] 16:49"
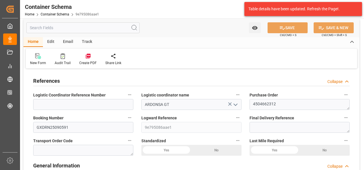
scroll to position [0, 0]
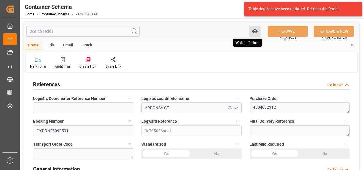
click at [255, 32] on icon "open menu" at bounding box center [254, 31] width 5 height 4
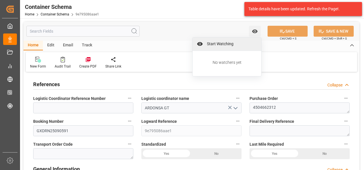
click at [211, 45] on span "Start Watching" at bounding box center [231, 44] width 52 height 6
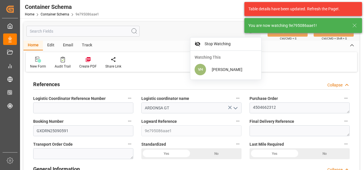
click at [67, 49] on div "Email" at bounding box center [68, 46] width 19 height 10
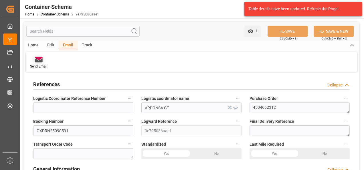
click at [39, 65] on div "Send Email" at bounding box center [38, 66] width 17 height 5
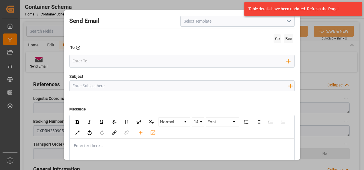
click at [288, 23] on icon "open menu" at bounding box center [288, 21] width 7 height 7
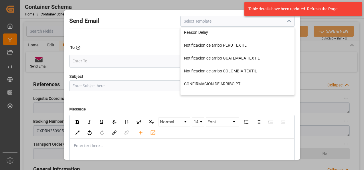
scroll to position [172, 0]
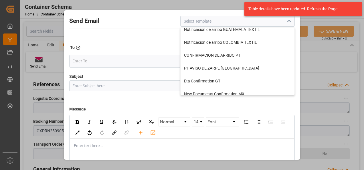
click at [228, 79] on div "Eta Confirmation GT" at bounding box center [237, 81] width 114 height 13
type input "Eta Confirmation GT"
type input "GT || PO {{purchaseOrder}} || {{category}} || BL {{bookingNumber}} || Confirmac…"
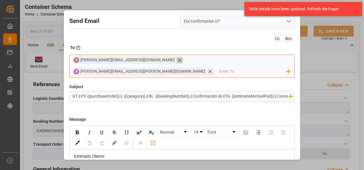
click at [178, 60] on icon at bounding box center [179, 59] width 3 height 3
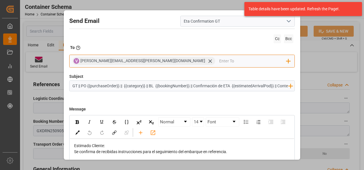
click at [219, 57] on input "email" at bounding box center [252, 61] width 67 height 9
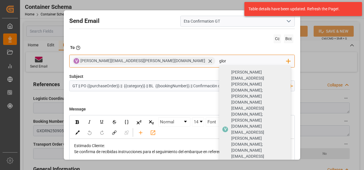
type input "glor"
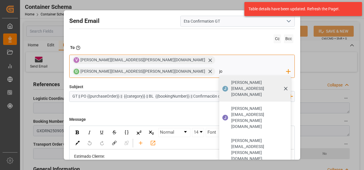
type input "jo"
click at [224, 86] on span "J" at bounding box center [225, 88] width 2 height 5
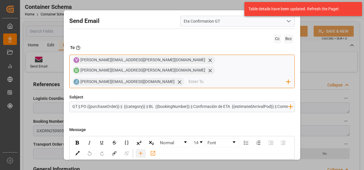
click at [146, 149] on div "rdw-toolbar" at bounding box center [141, 153] width 10 height 9
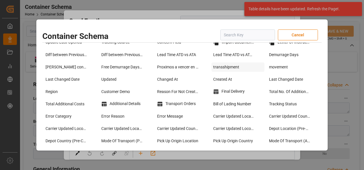
scroll to position [458, 0]
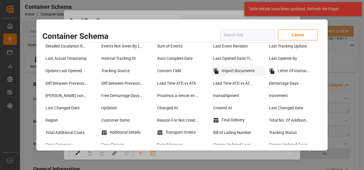
click at [232, 73] on div "Import documents" at bounding box center [237, 71] width 53 height 10
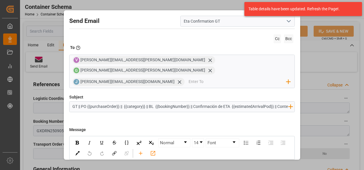
click at [251, 102] on input "GT || PO {{purchaseOrder}} || {{category}} || BL {{bookingNumber}} || Confirmac…" at bounding box center [180, 107] width 222 height 10
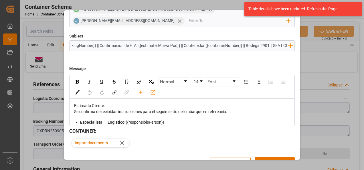
scroll to position [64, 0]
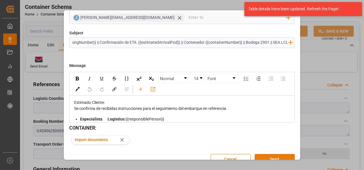
type input "GT || PO {{purchaseOrder}} || {{category}} || BL {{bookingNumber}} || Confirmac…"
click at [284, 154] on button "Send" at bounding box center [275, 159] width 40 height 11
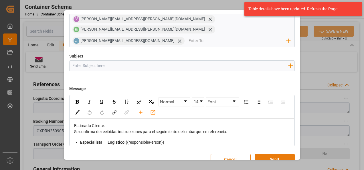
scroll to position [31, 0]
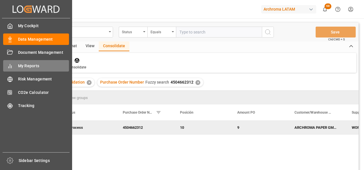
click at [30, 65] on span "My Reports" at bounding box center [43, 66] width 51 height 6
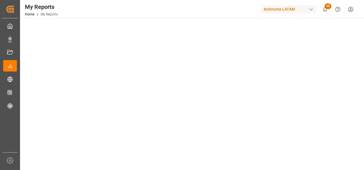
scroll to position [143, 0]
